Goal: Transaction & Acquisition: Purchase product/service

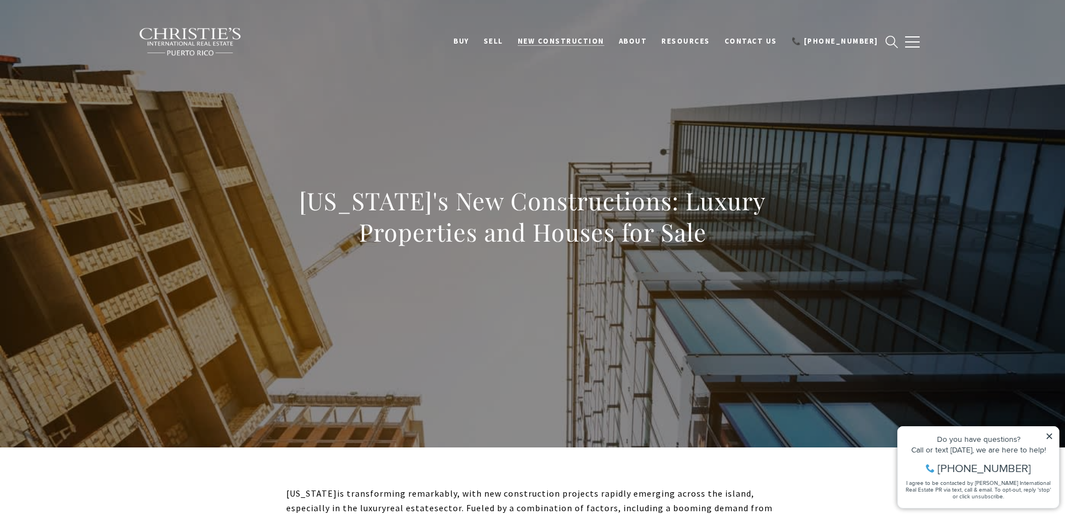
click at [604, 40] on span "New Construction" at bounding box center [561, 41] width 87 height 10
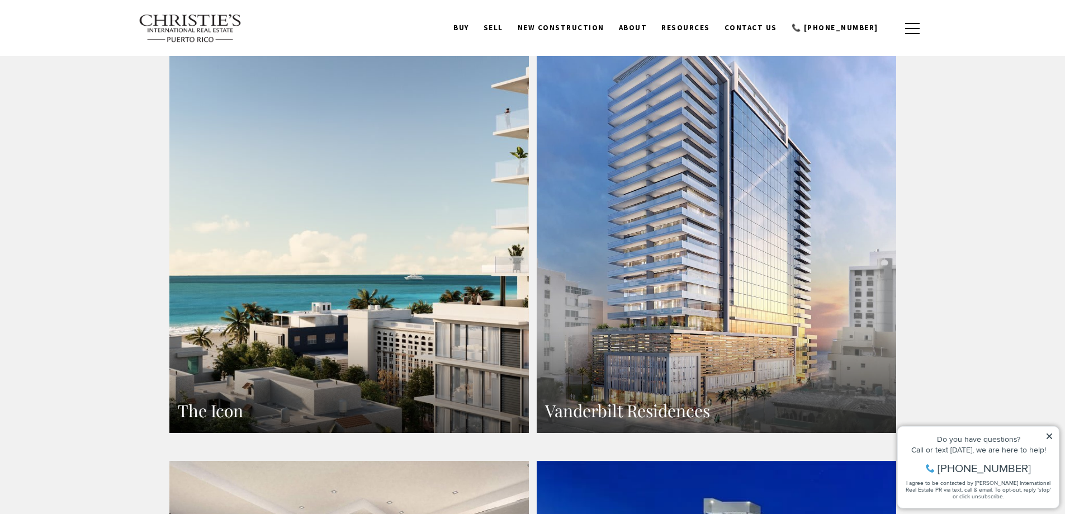
scroll to position [727, 0]
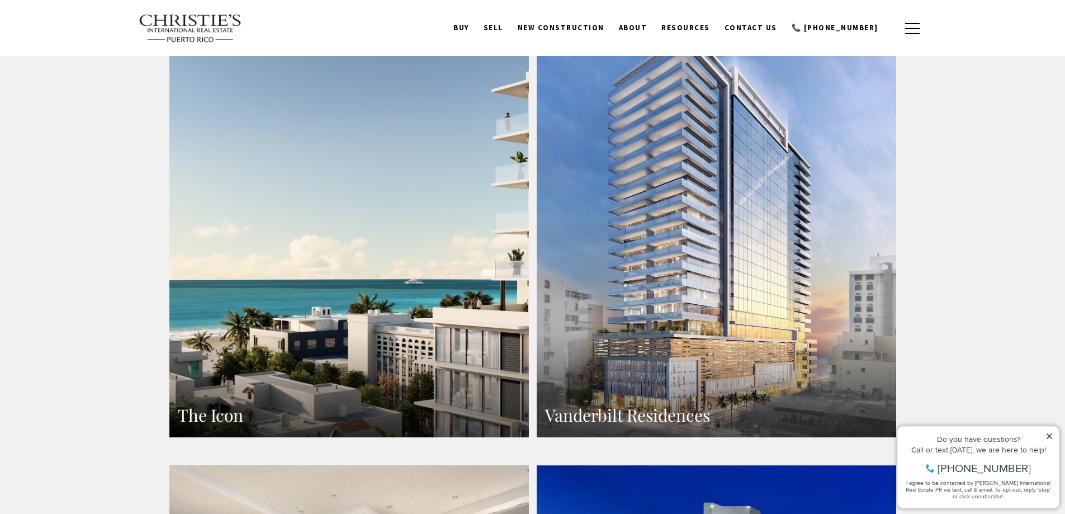
click at [311, 329] on link "The Icon" at bounding box center [348, 217] width 359 height 439
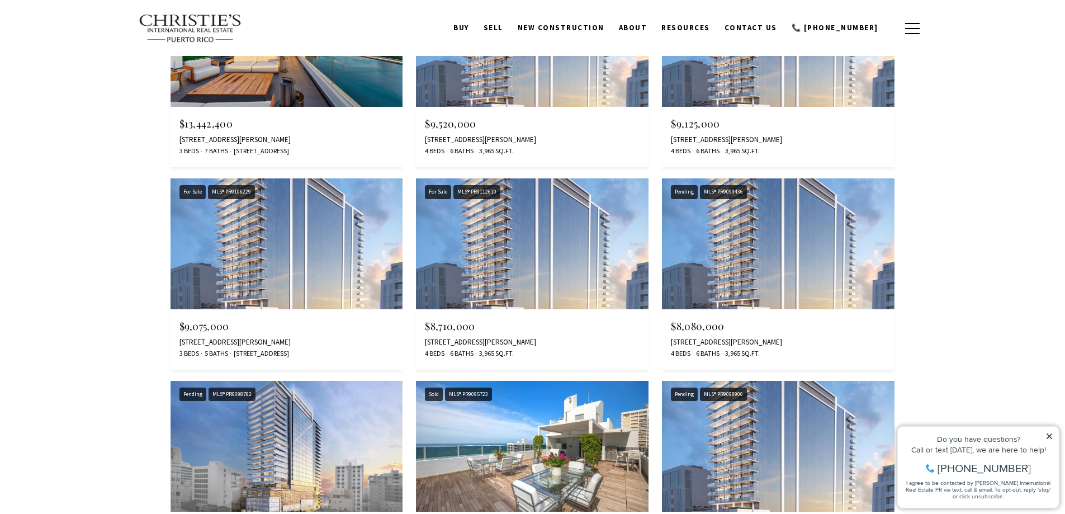
scroll to position [6374, 0]
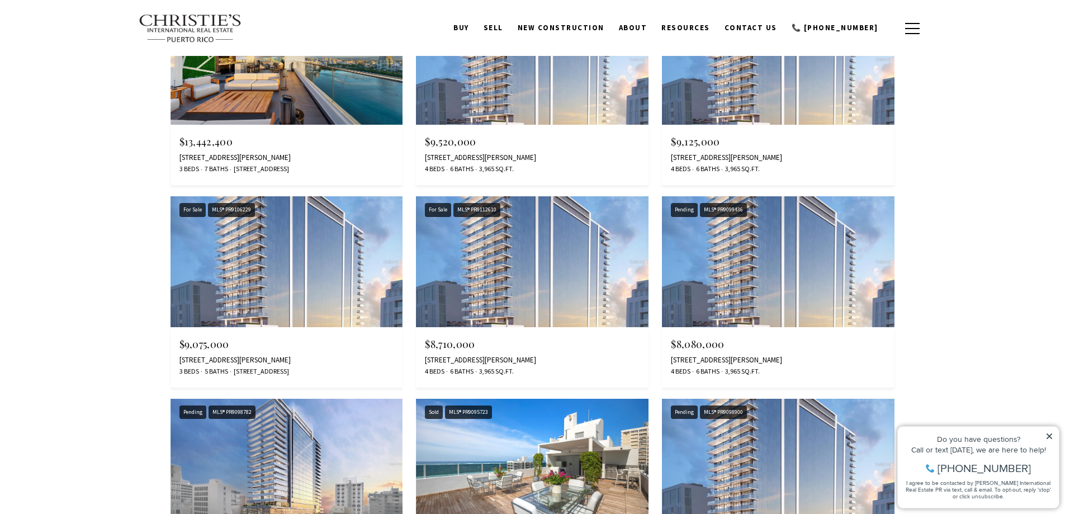
click at [485, 250] on img at bounding box center [532, 261] width 233 height 131
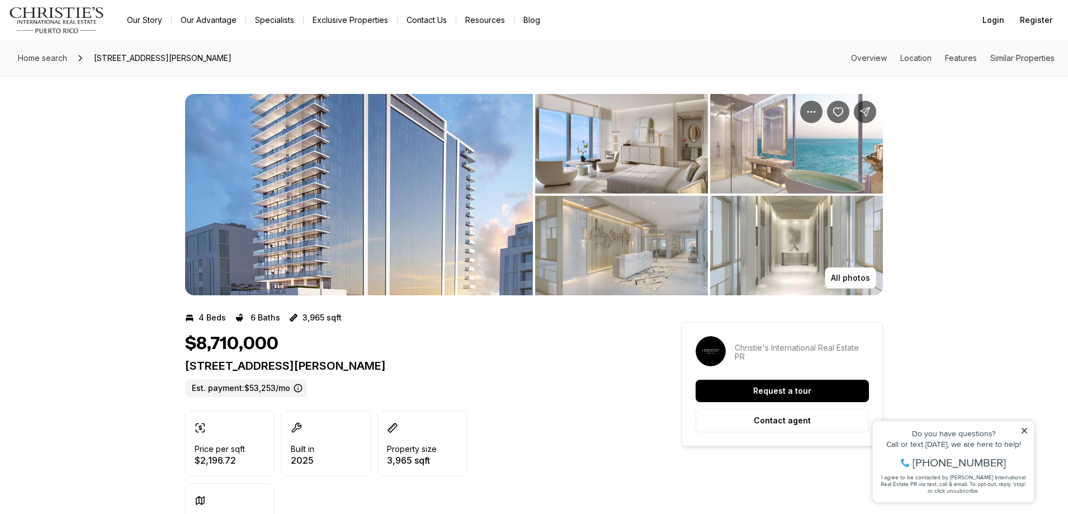
drag, startPoint x: 268, startPoint y: 337, endPoint x: 331, endPoint y: 342, distance: 63.4
click at [309, 342] on div "$8,710,000" at bounding box center [413, 343] width 456 height 21
click at [329, 21] on link "Exclusive Properties" at bounding box center [350, 20] width 93 height 16
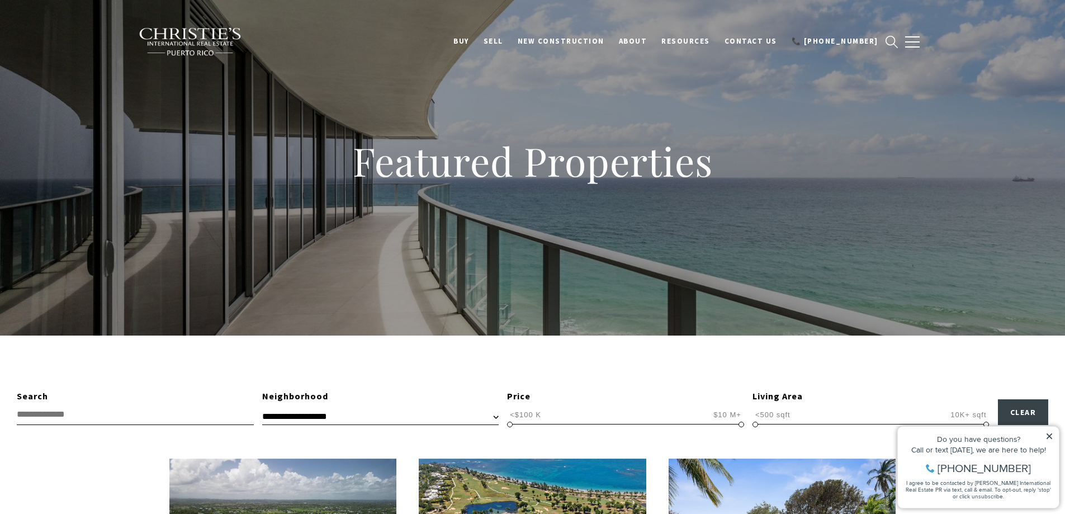
click at [125, 423] on input "text" at bounding box center [135, 414] width 237 height 21
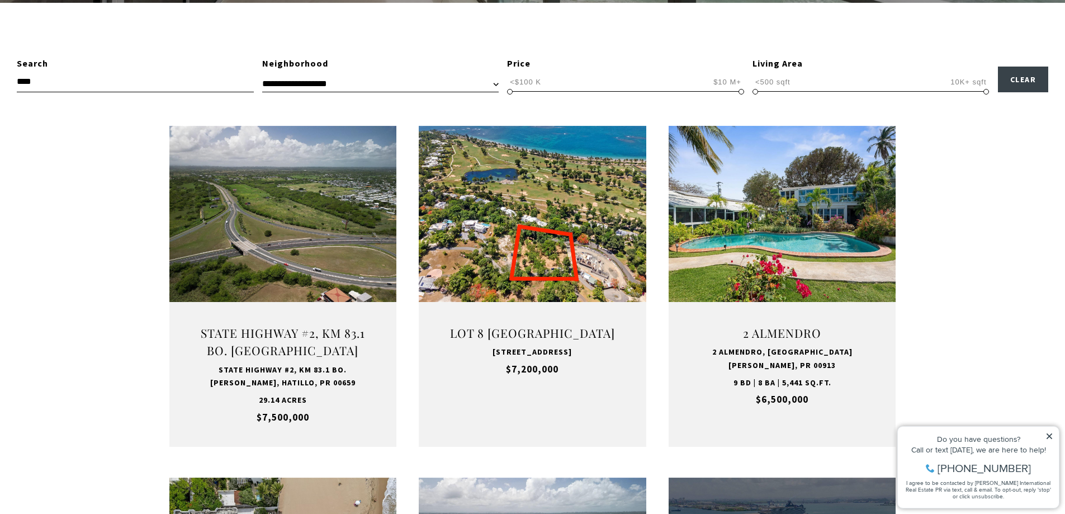
scroll to position [335, 0]
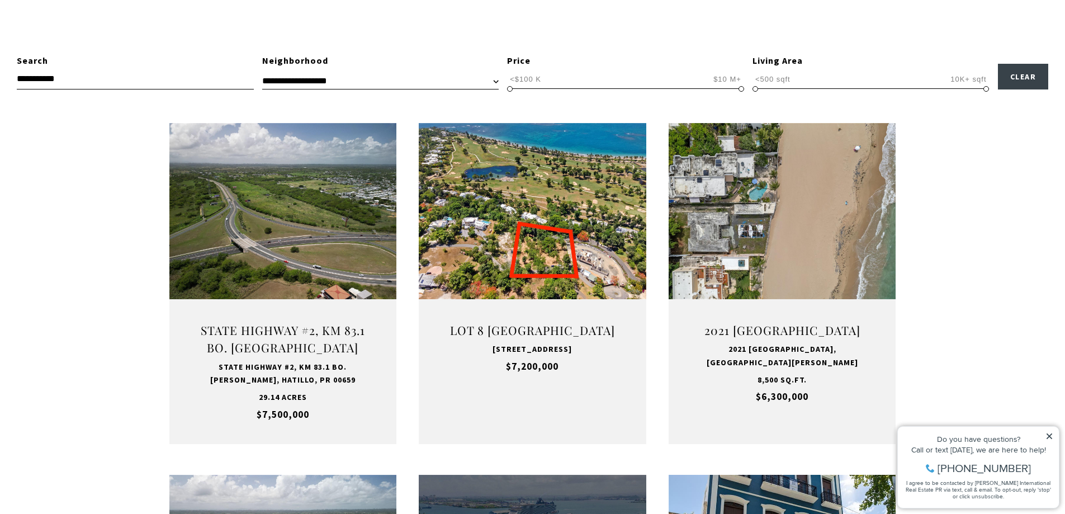
type input "**********"
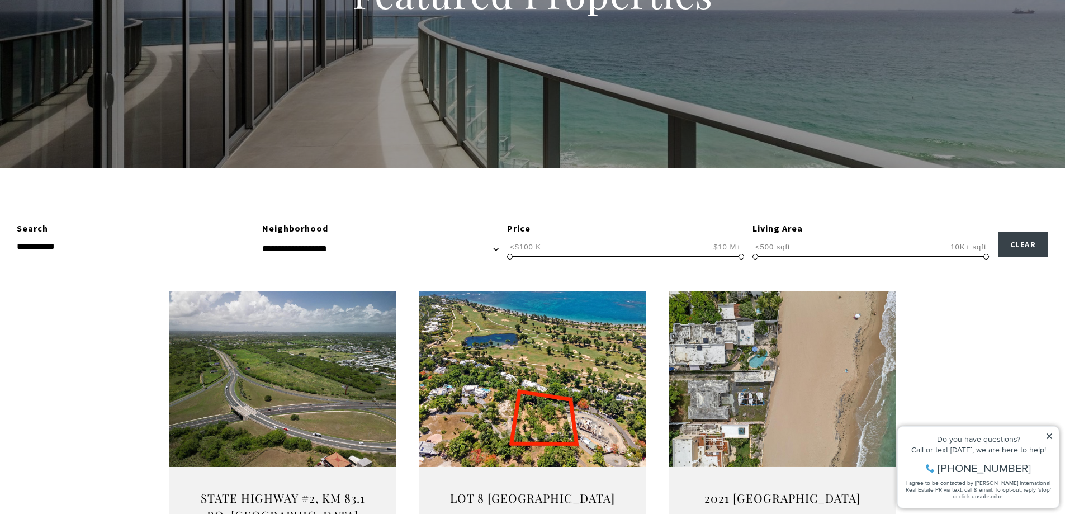
scroll to position [335, 0]
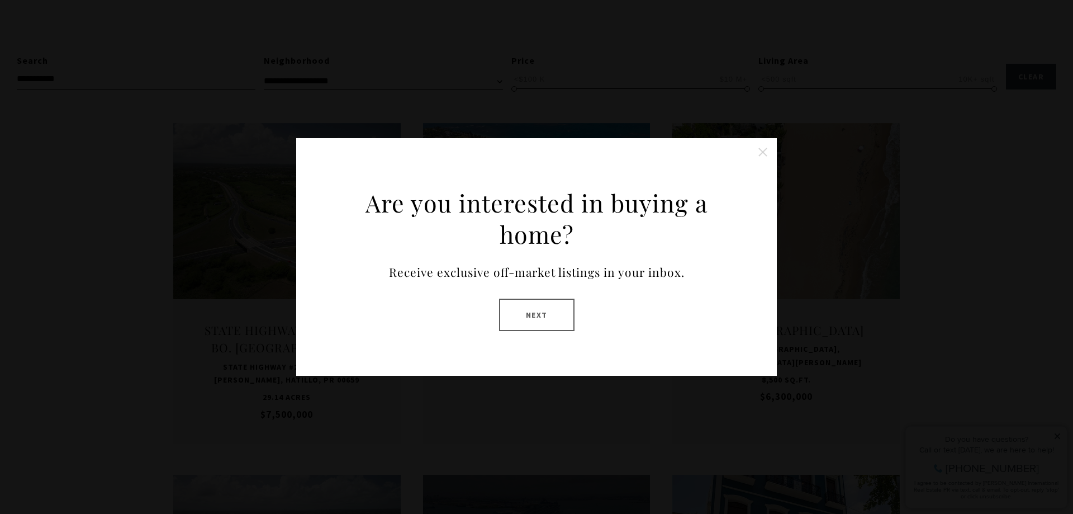
click at [766, 148] on button "Close this option" at bounding box center [763, 152] width 22 height 22
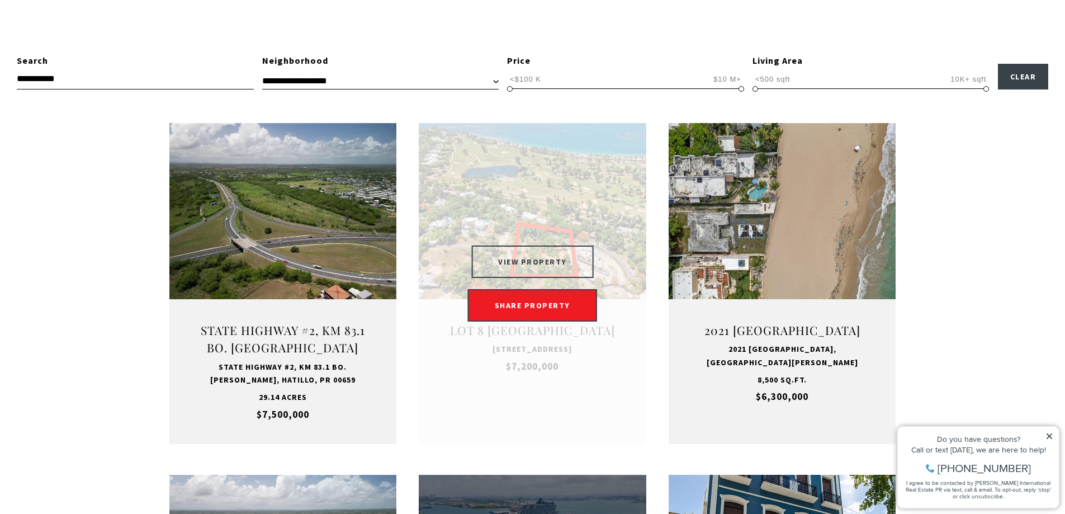
click at [527, 245] on button "VIEW PROPERTY" at bounding box center [532, 261] width 122 height 32
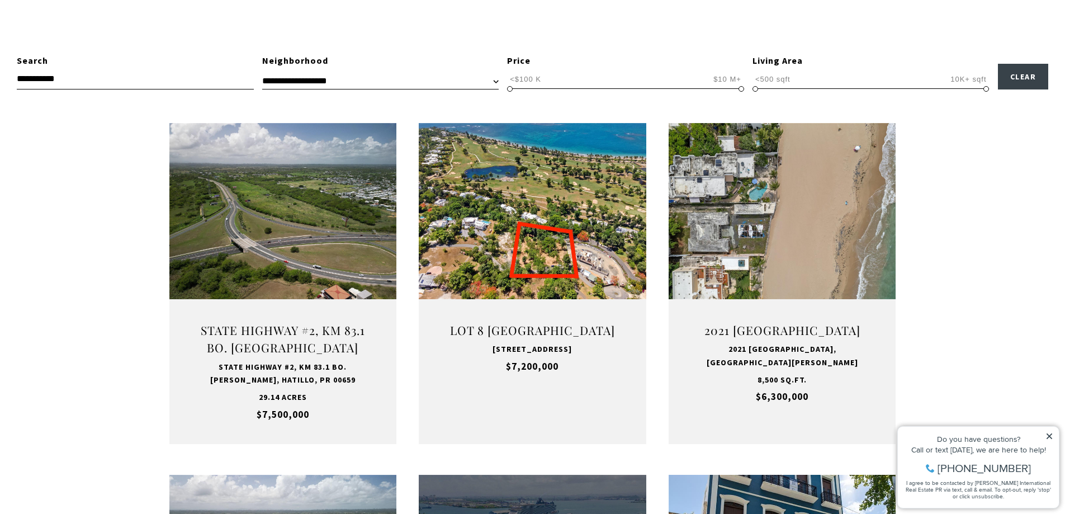
click at [1046, 438] on icon at bounding box center [1050, 436] width 8 height 8
click at [1050, 437] on icon at bounding box center [1050, 436] width 6 height 6
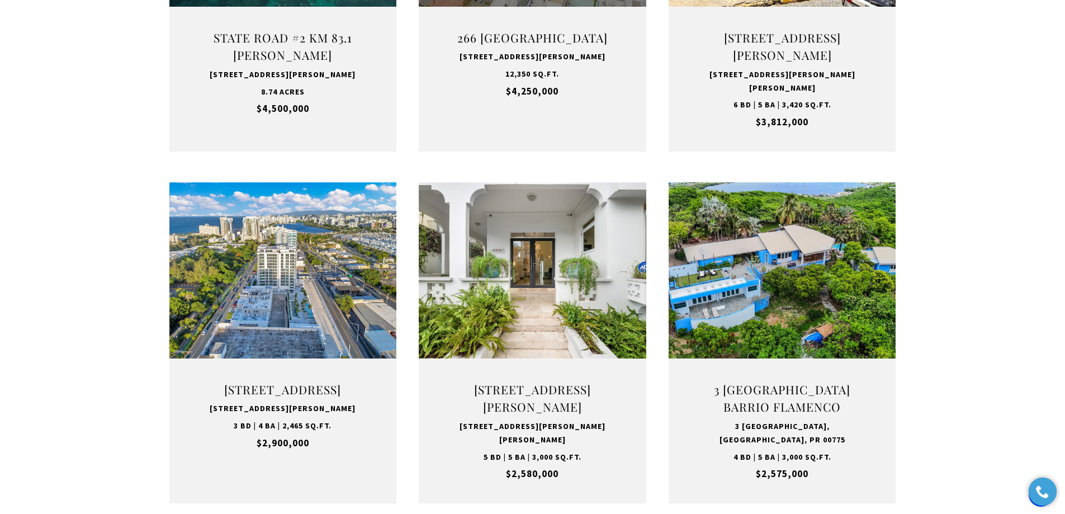
scroll to position [1006, 0]
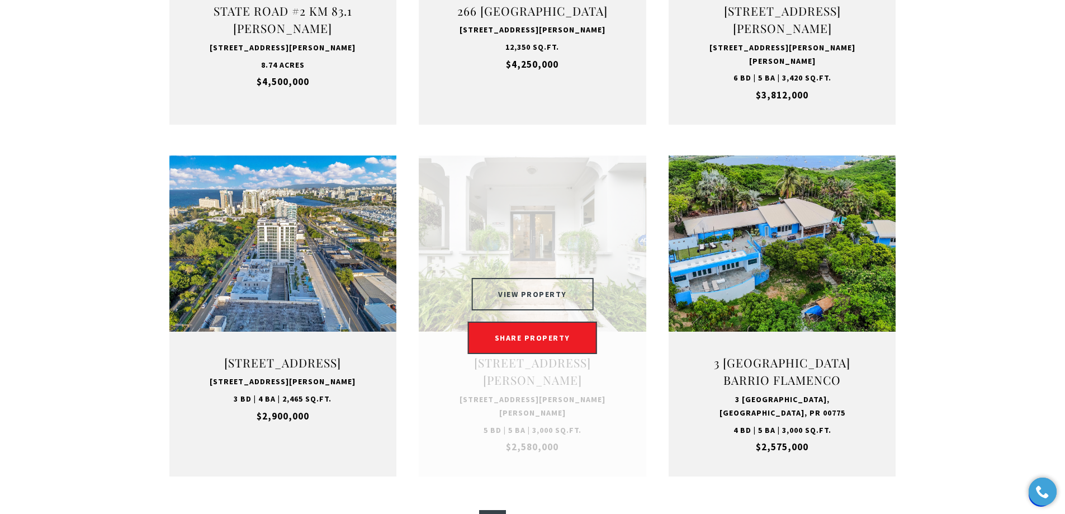
click at [548, 294] on button "VIEW PROPERTY" at bounding box center [532, 294] width 122 height 32
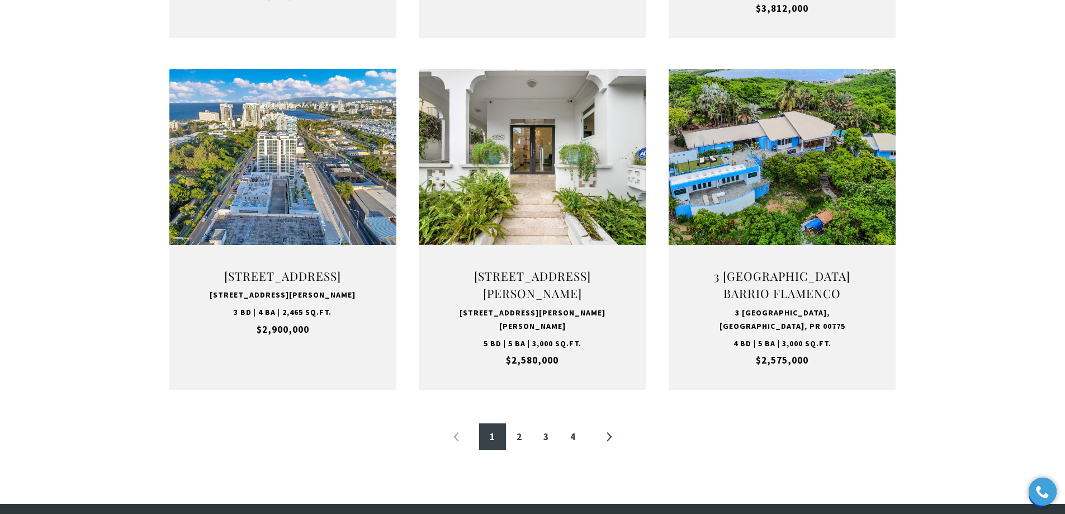
scroll to position [1118, 0]
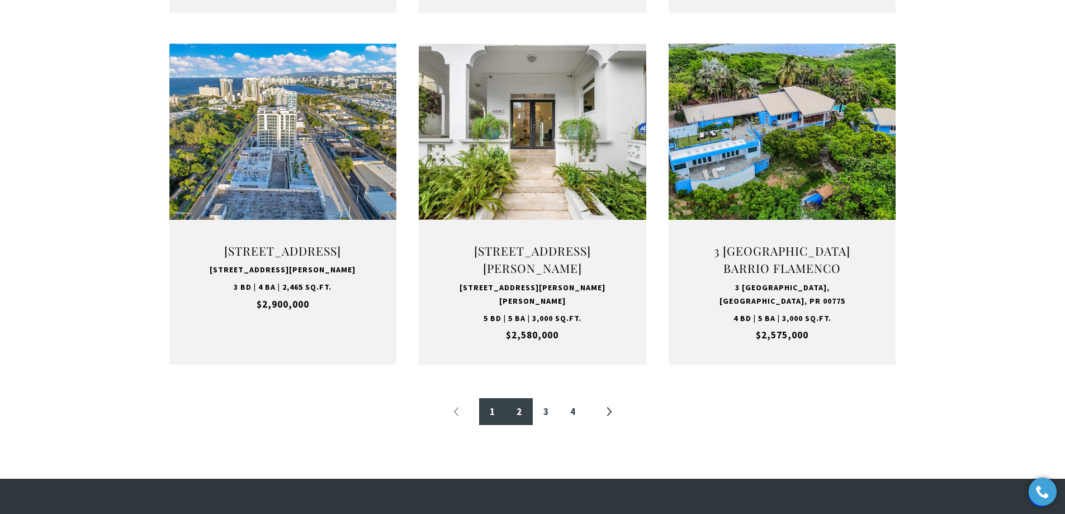
click at [521, 411] on link "2" at bounding box center [519, 411] width 27 height 27
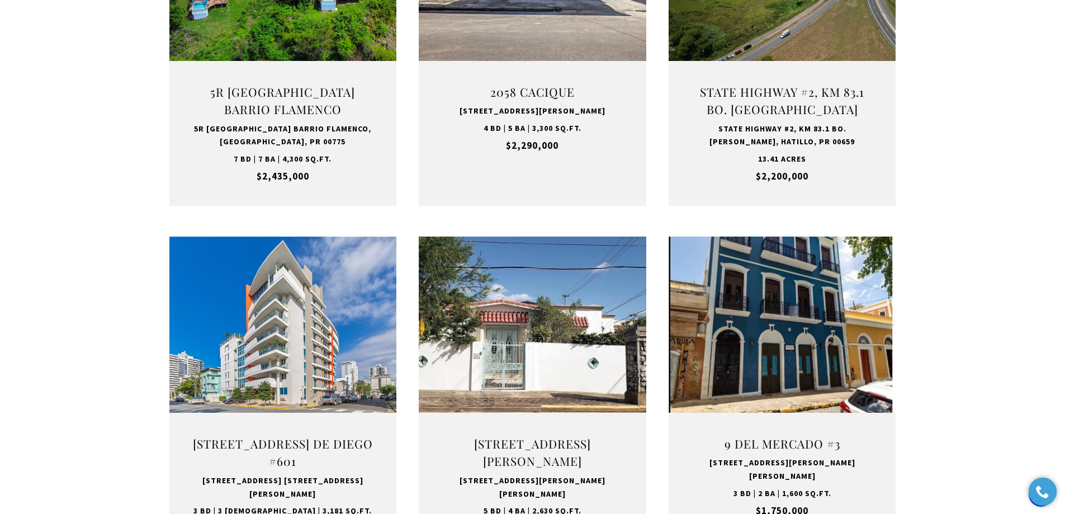
scroll to position [615, 0]
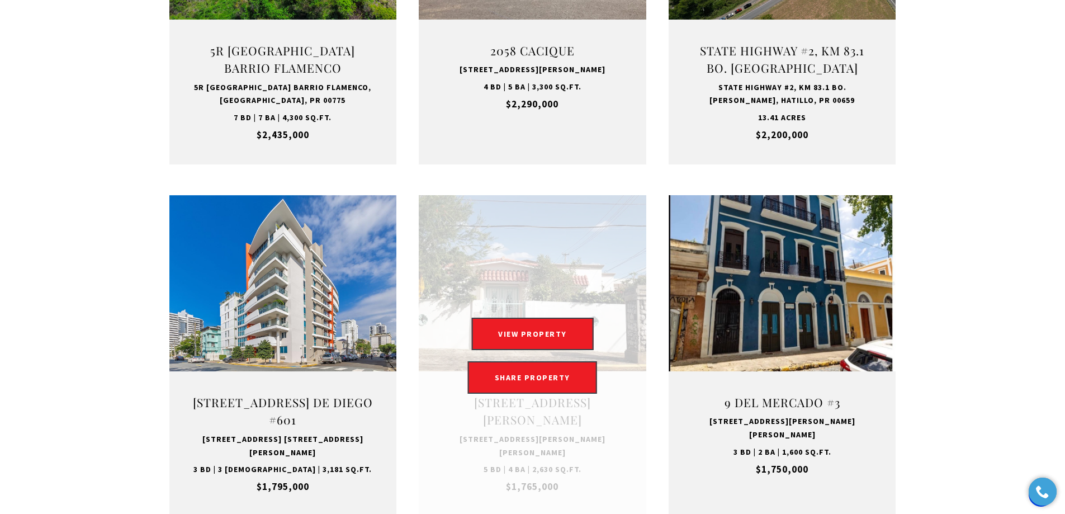
click at [510, 293] on link "Open this option" at bounding box center [533, 355] width 228 height 321
click at [530, 318] on button "VIEW PROPERTY" at bounding box center [532, 334] width 122 height 32
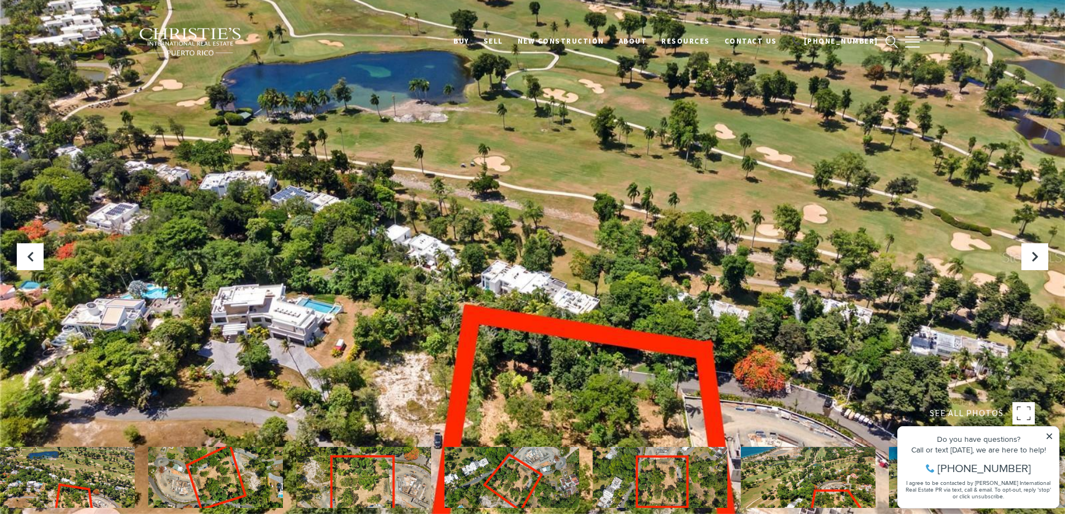
drag, startPoint x: 723, startPoint y: 306, endPoint x: 688, endPoint y: 207, distance: 105.0
click at [688, 207] on div at bounding box center [532, 257] width 1065 height 514
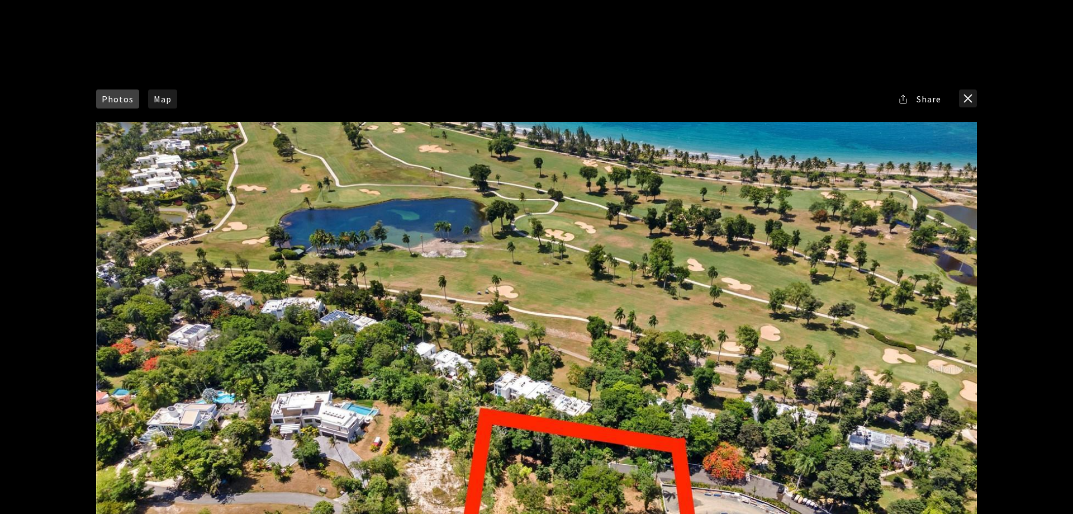
drag, startPoint x: 658, startPoint y: 409, endPoint x: 632, endPoint y: 304, distance: 108.2
click at [632, 304] on div at bounding box center [536, 369] width 881 height 494
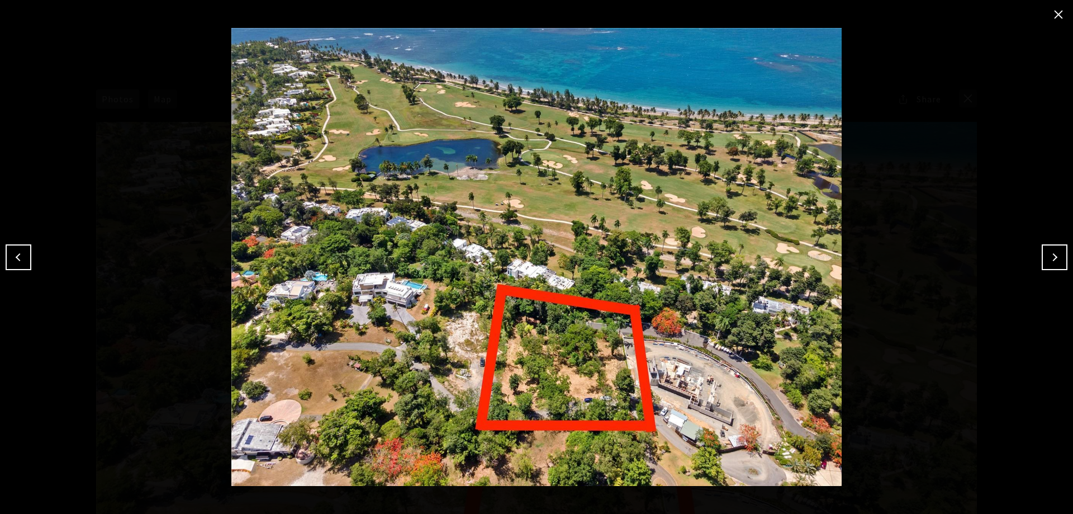
click at [1056, 258] on button "Next" at bounding box center [1055, 257] width 26 height 26
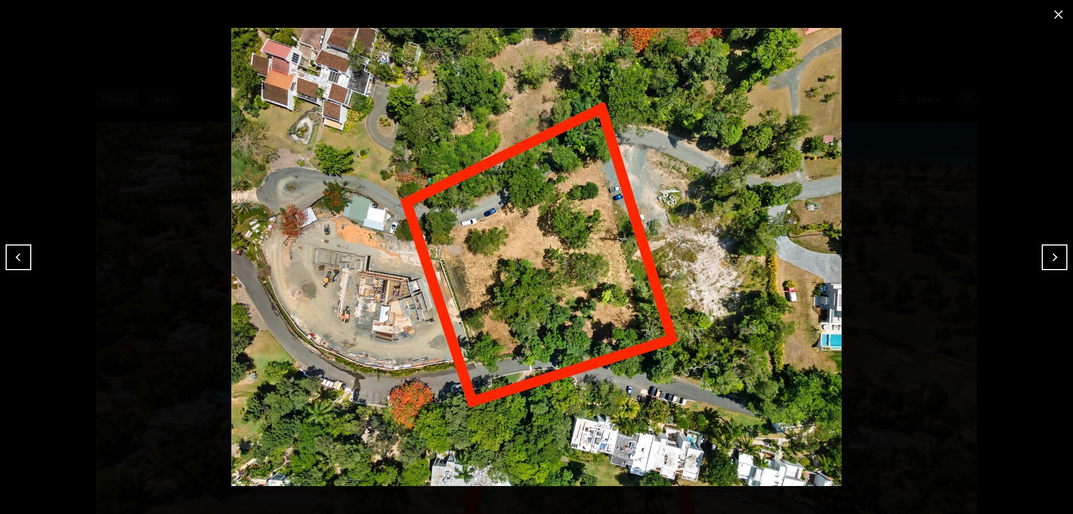
click at [1056, 258] on button "Next" at bounding box center [1055, 257] width 26 height 26
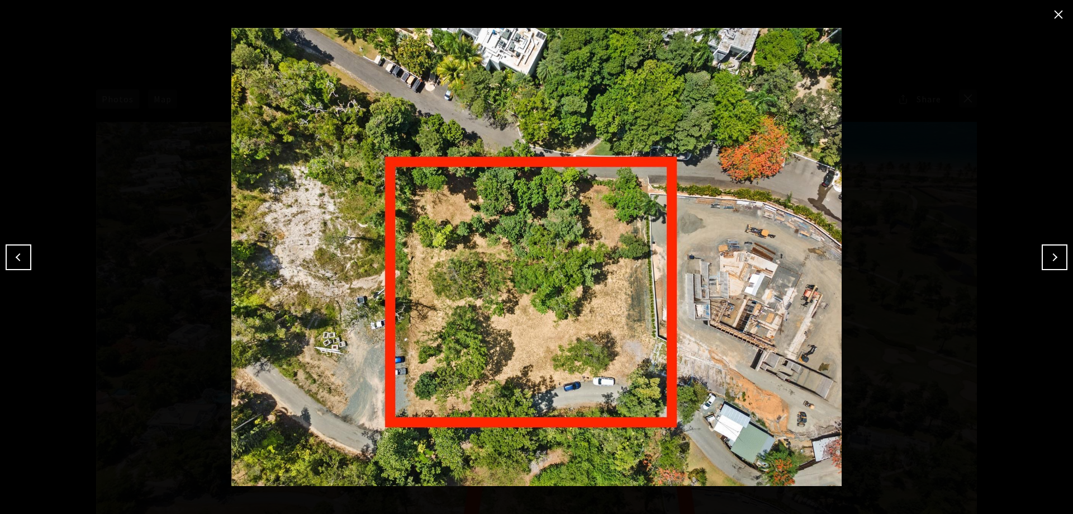
click at [1056, 258] on button "Next" at bounding box center [1055, 257] width 26 height 26
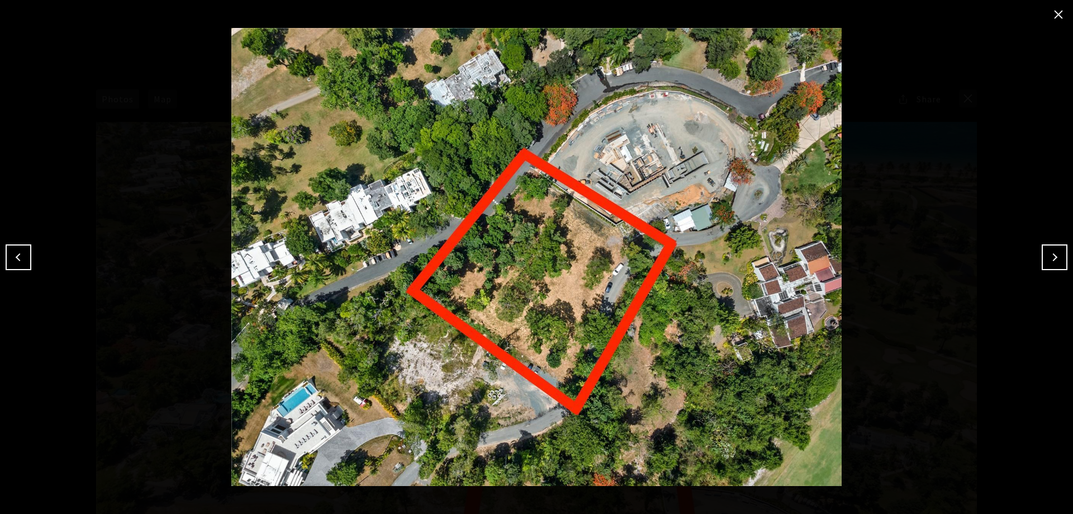
click at [1058, 17] on button "close modal" at bounding box center [1059, 15] width 18 height 18
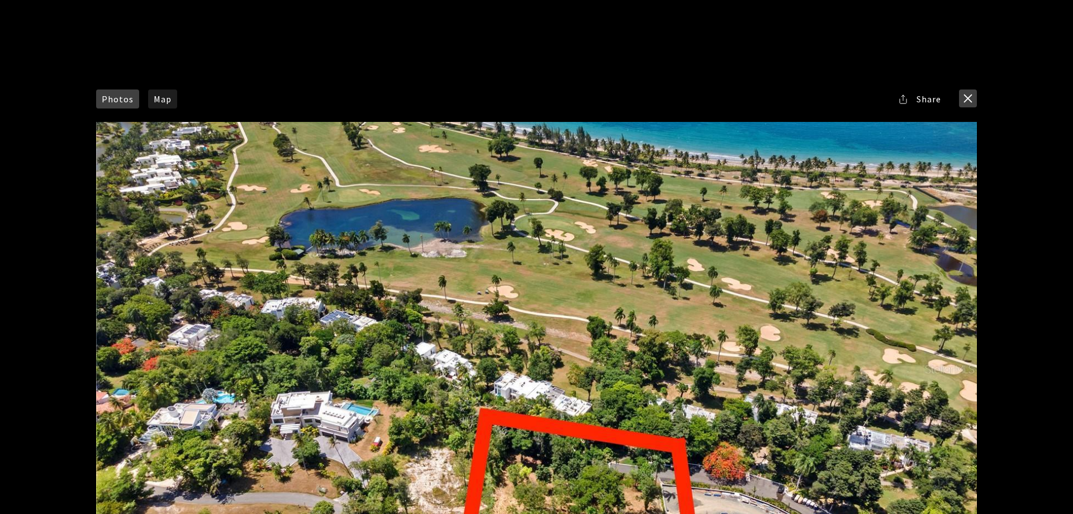
click at [966, 94] on button "close modal" at bounding box center [968, 98] width 18 height 18
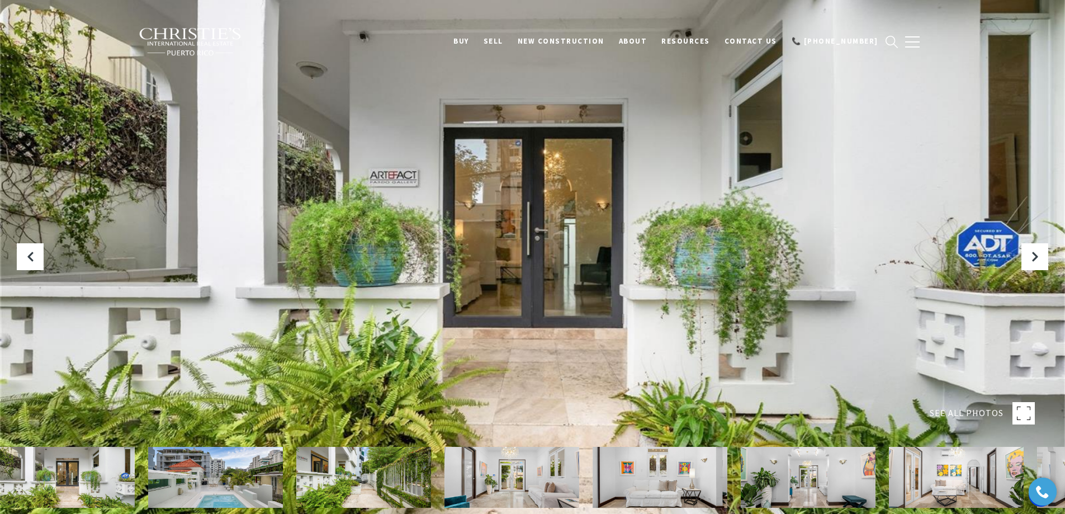
click at [190, 468] on img at bounding box center [215, 477] width 135 height 61
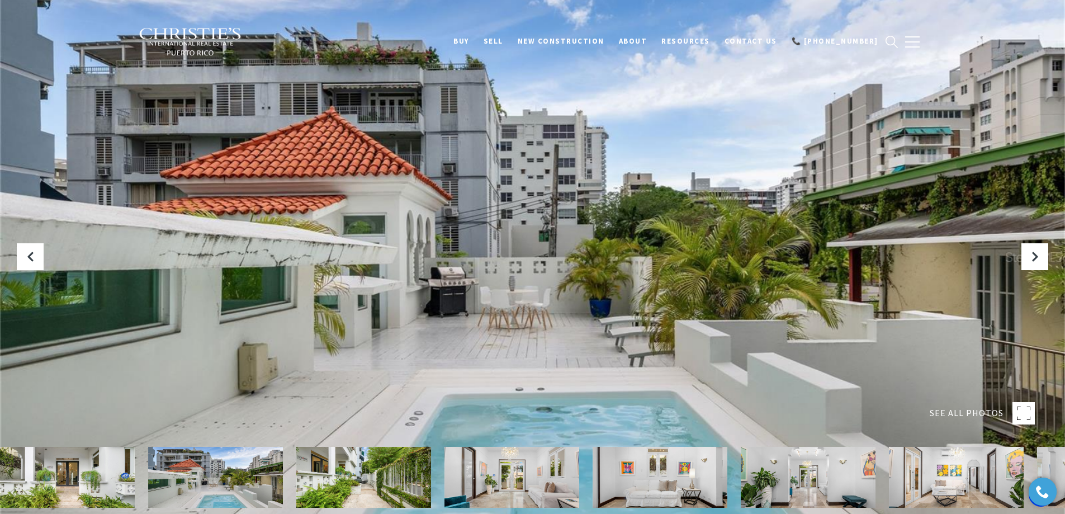
click at [363, 482] on img at bounding box center [363, 477] width 135 height 61
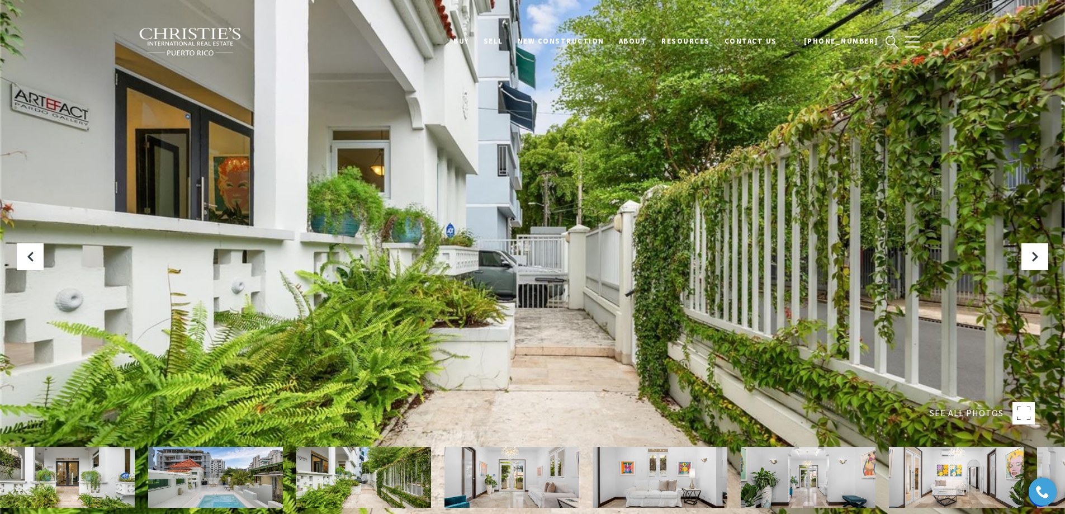
click at [497, 474] on img at bounding box center [511, 477] width 135 height 61
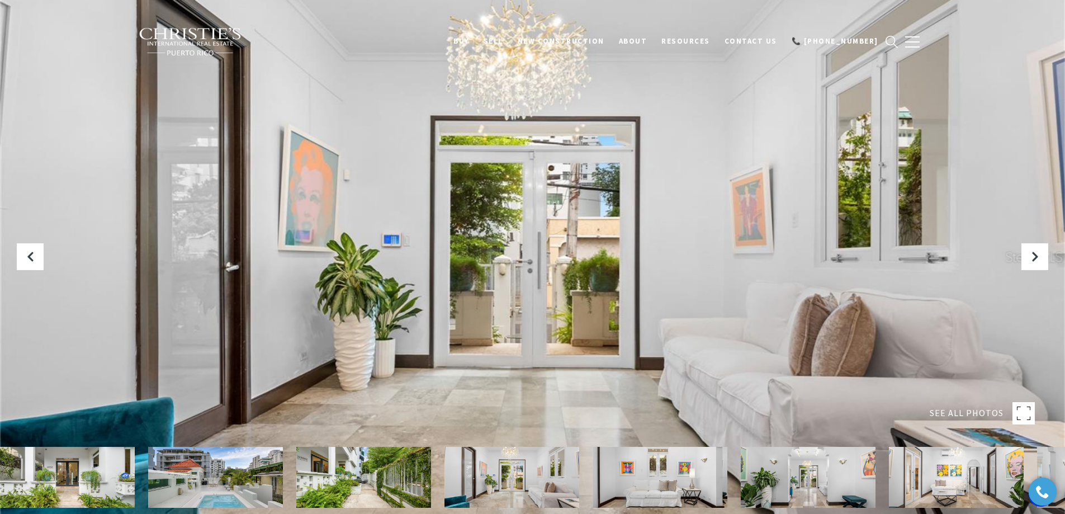
click at [640, 475] on img at bounding box center [660, 477] width 135 height 61
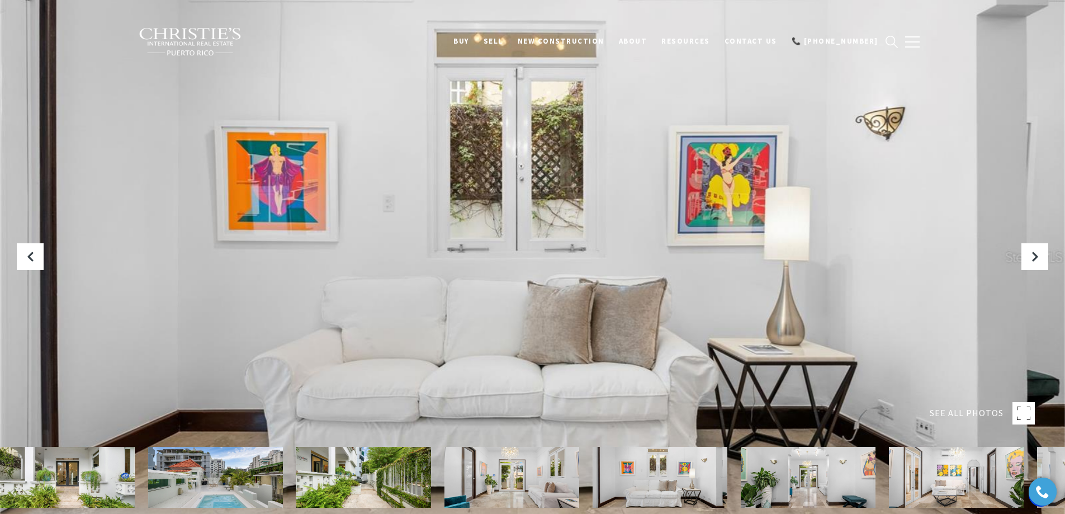
click at [814, 479] on img at bounding box center [808, 477] width 135 height 61
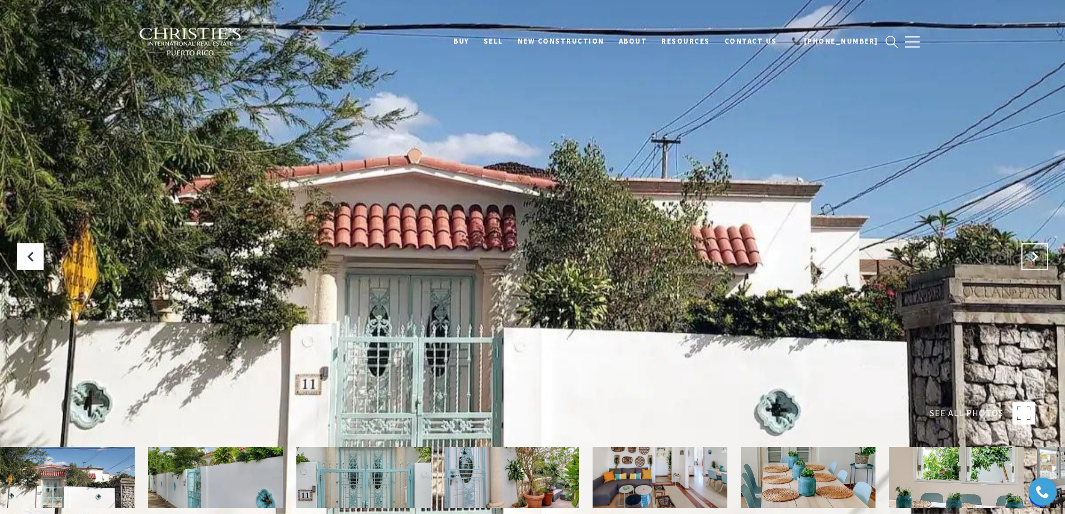
click at [1040, 260] on icon "Next Slide" at bounding box center [1034, 256] width 11 height 11
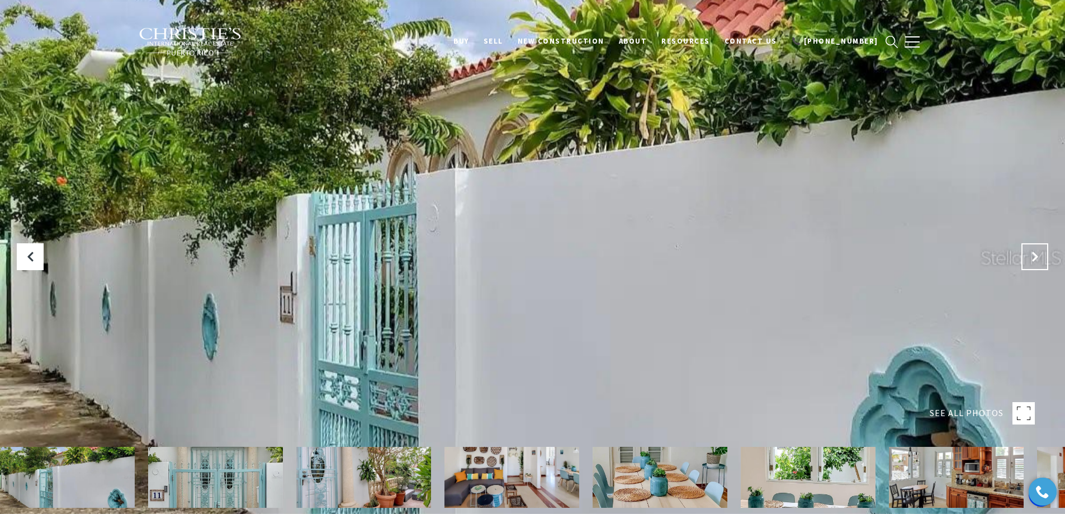
click at [1040, 260] on icon "Next Slide" at bounding box center [1034, 256] width 11 height 11
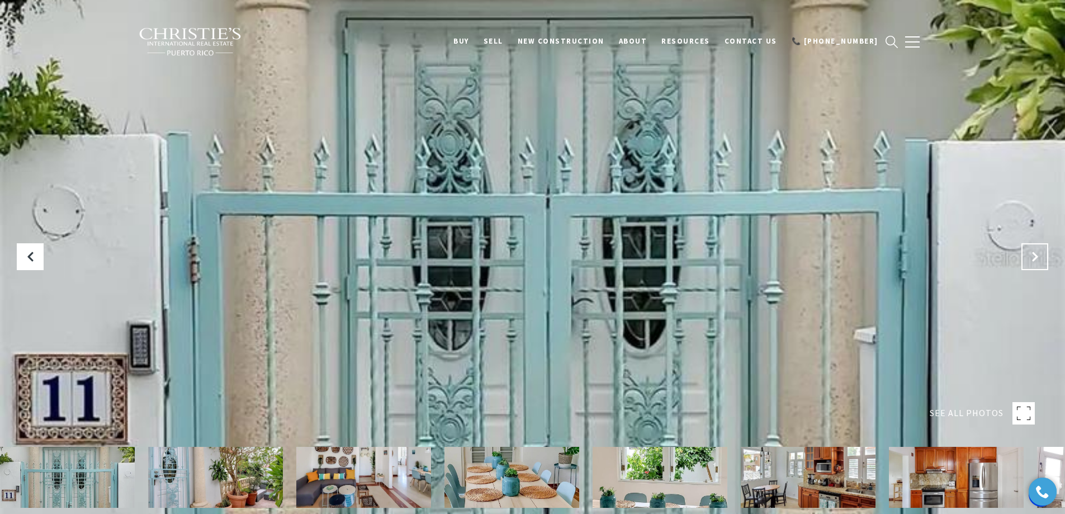
click at [1040, 260] on icon "Next Slide" at bounding box center [1034, 256] width 11 height 11
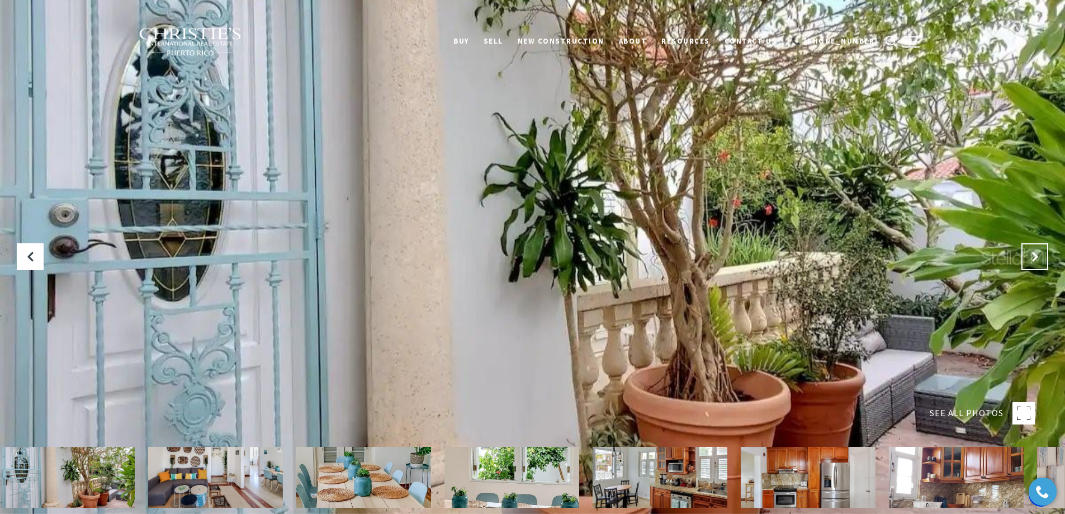
click at [1040, 260] on icon "Next Slide" at bounding box center [1034, 256] width 11 height 11
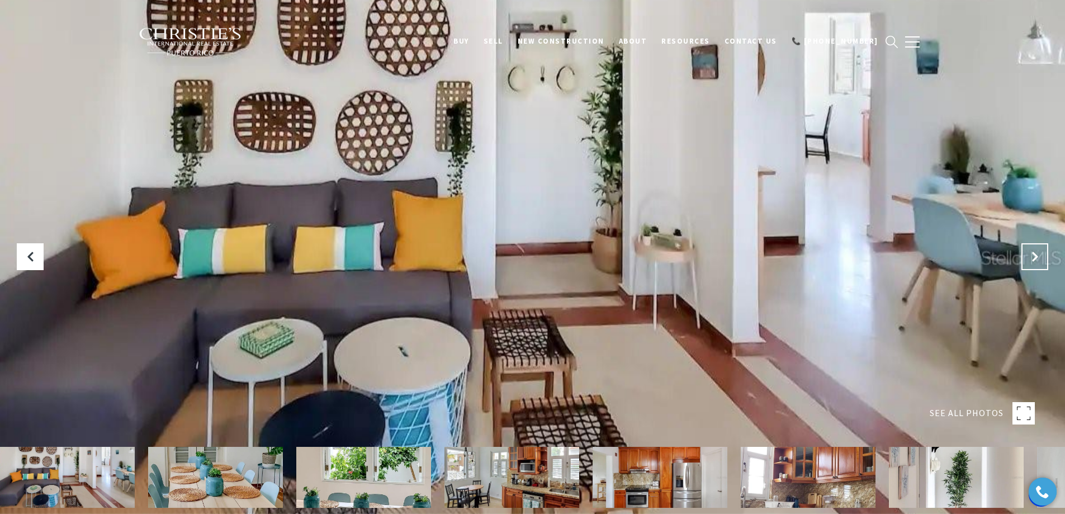
click at [1040, 260] on icon "Next Slide" at bounding box center [1034, 256] width 11 height 11
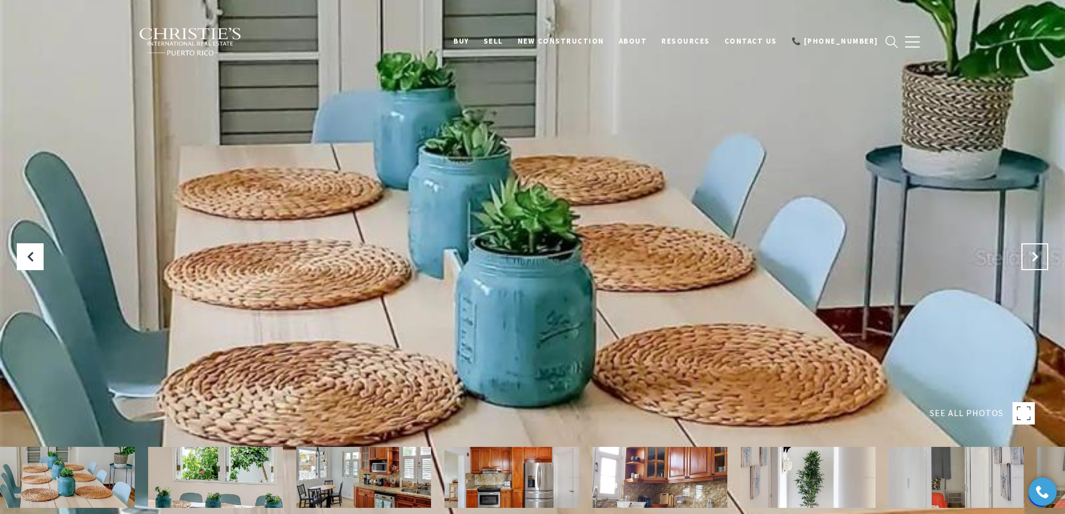
click at [1040, 260] on icon "Next Slide" at bounding box center [1034, 256] width 11 height 11
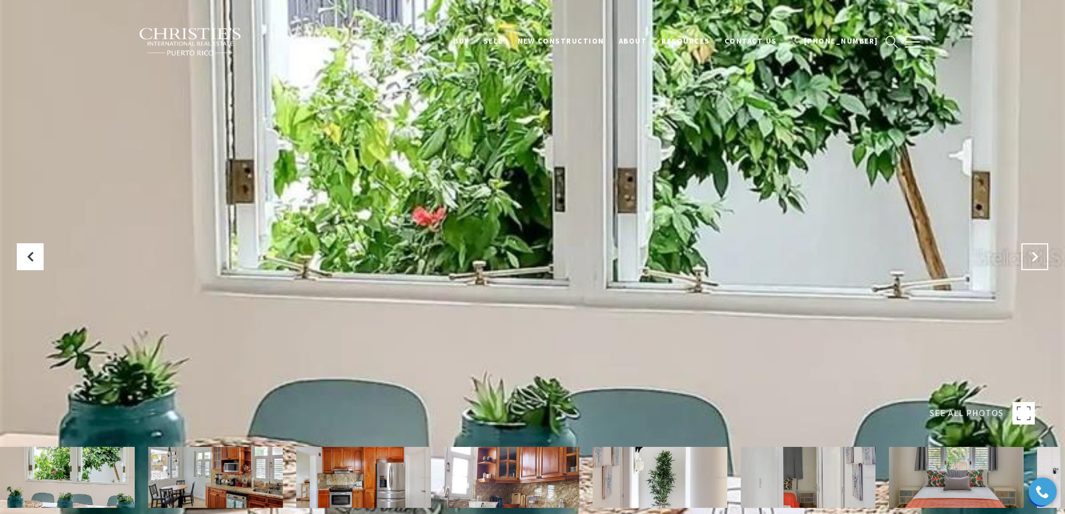
click at [1040, 260] on icon "Next Slide" at bounding box center [1034, 256] width 11 height 11
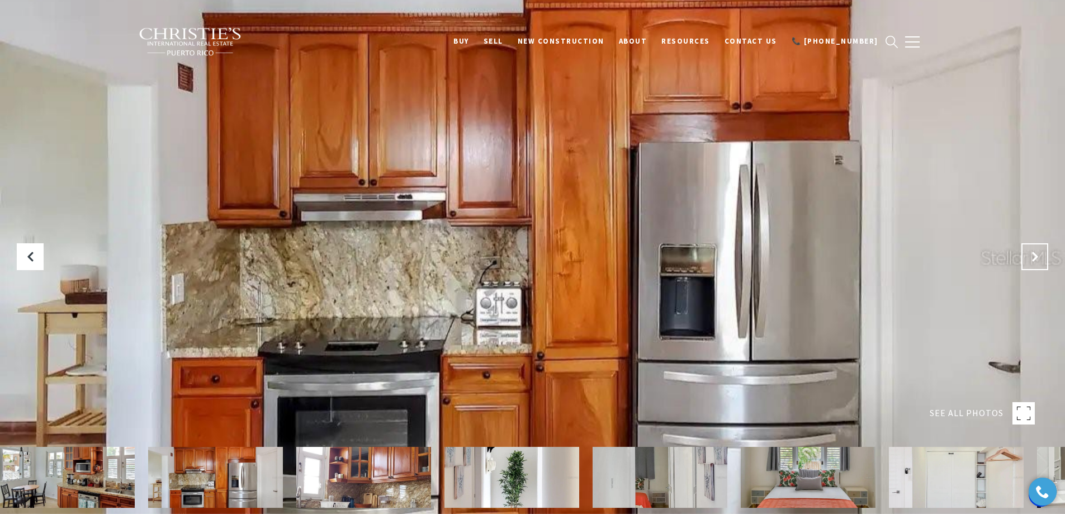
click at [1040, 260] on icon "Next Slide" at bounding box center [1034, 256] width 11 height 11
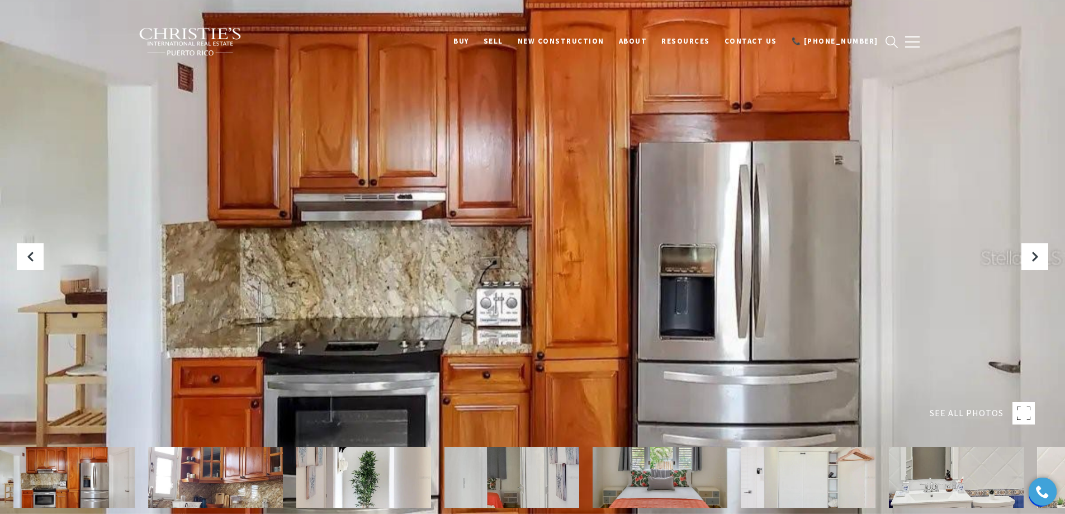
click at [373, 477] on img at bounding box center [363, 477] width 135 height 61
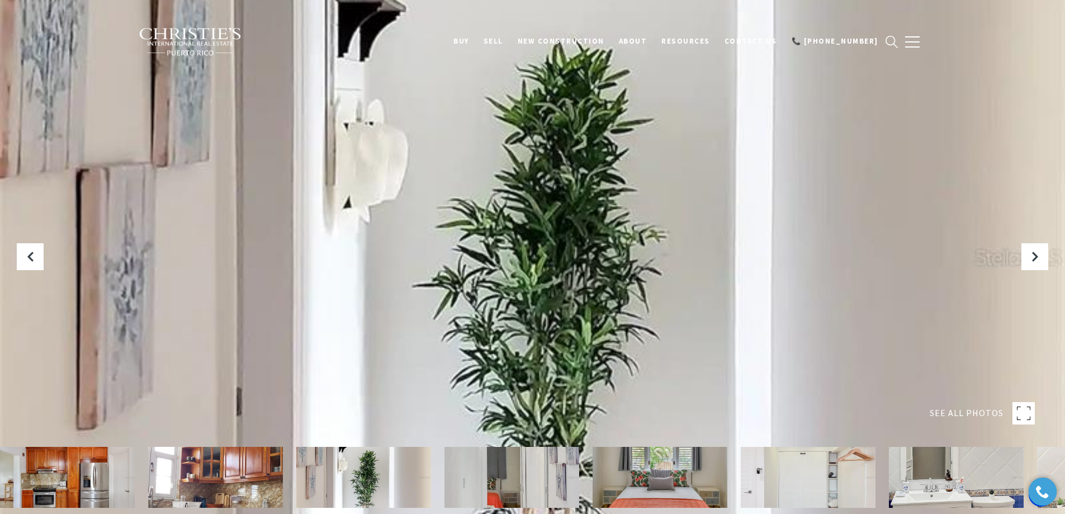
click at [527, 471] on img at bounding box center [511, 477] width 135 height 61
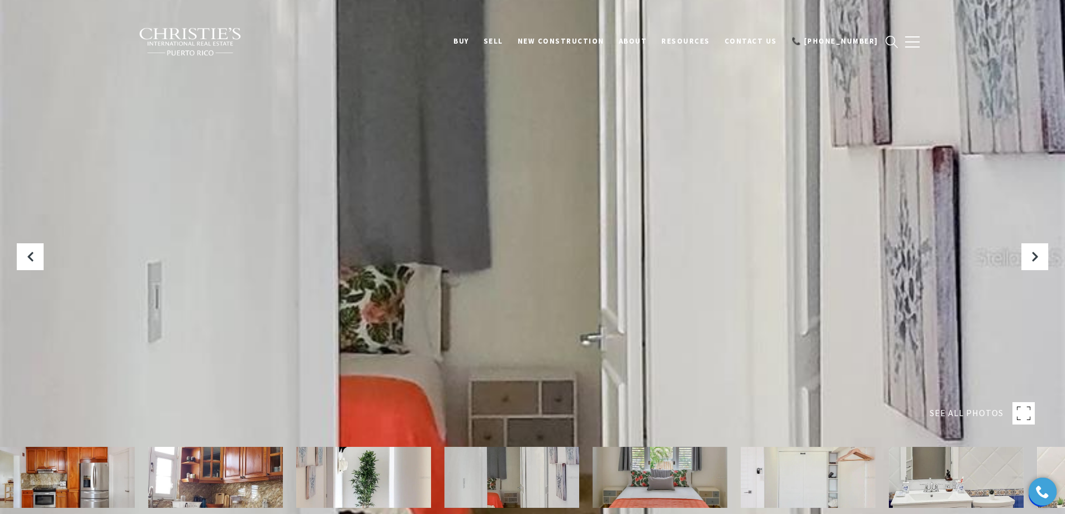
click at [654, 474] on img at bounding box center [660, 477] width 135 height 61
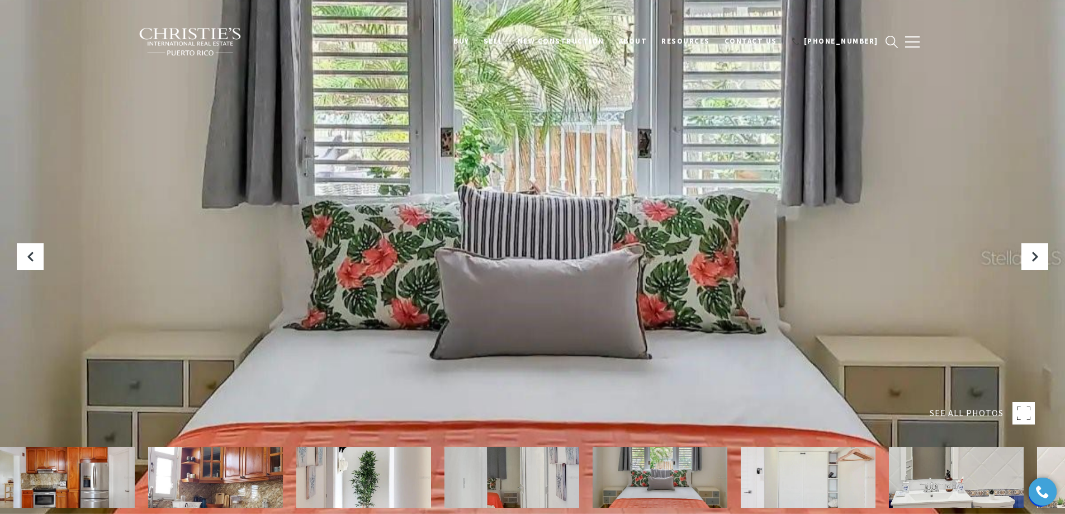
click at [806, 469] on img at bounding box center [808, 477] width 135 height 61
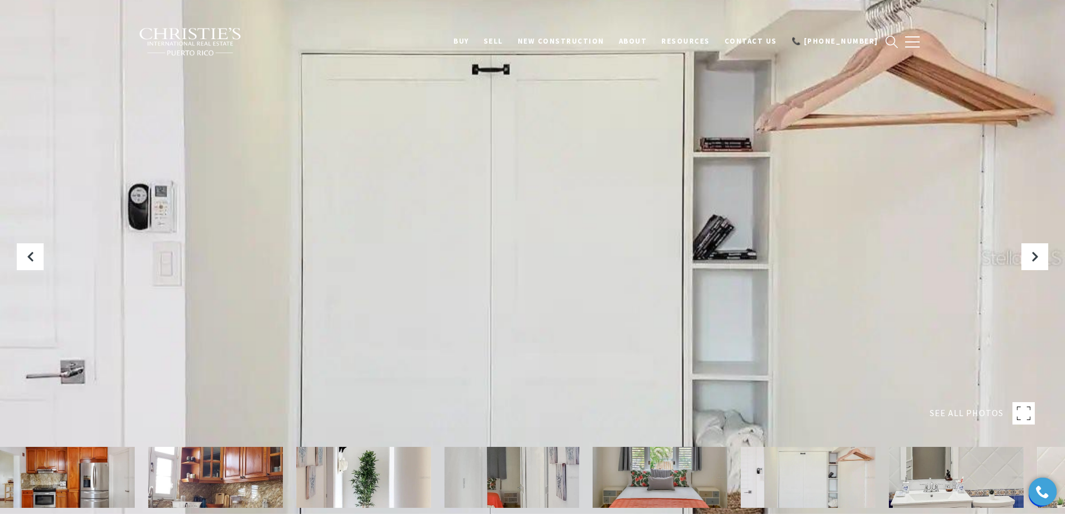
click at [942, 469] on img at bounding box center [956, 477] width 135 height 61
